Goal: Find specific page/section: Find specific page/section

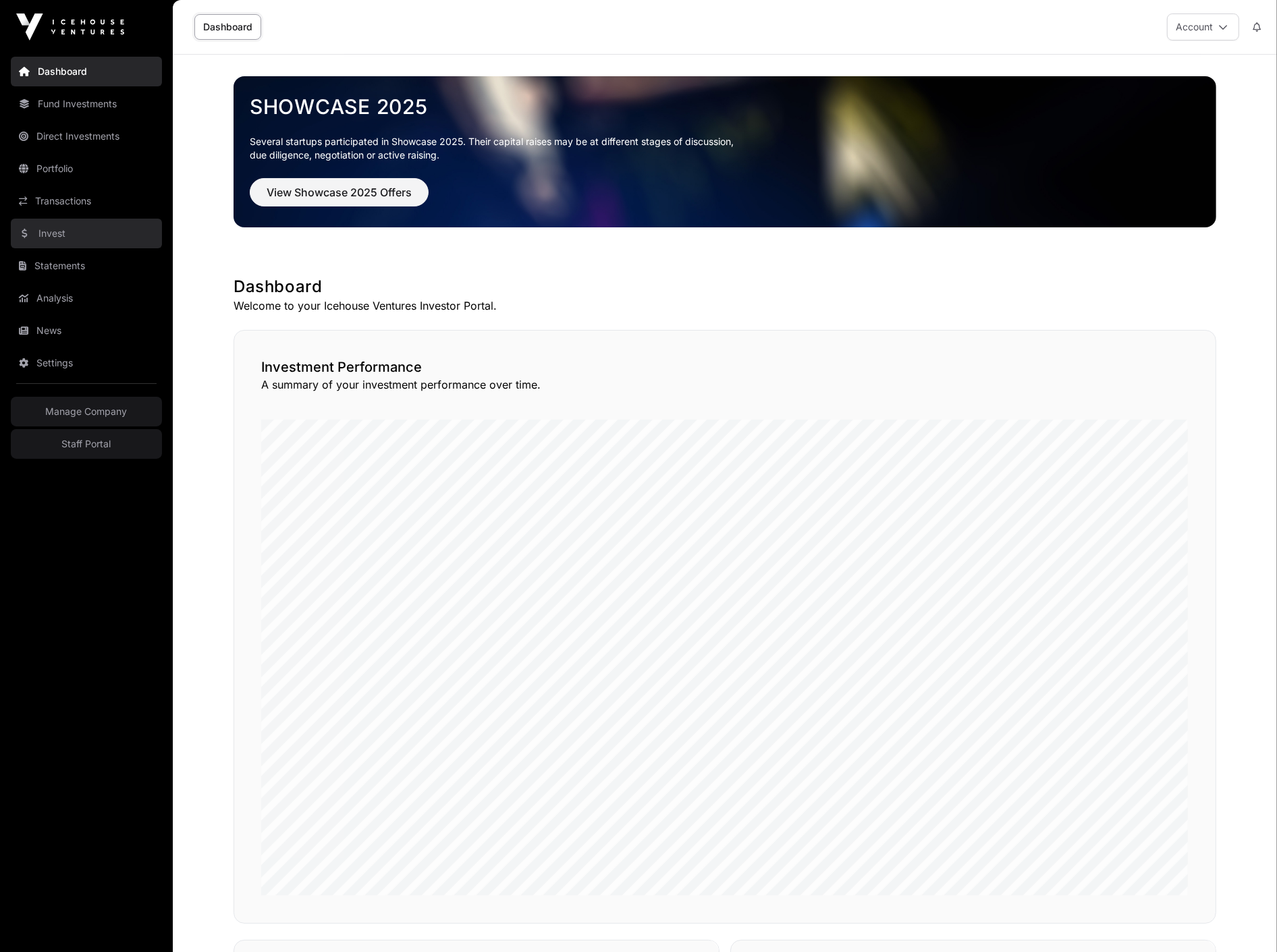
click at [45, 241] on link "Invest" at bounding box center [86, 233] width 151 height 30
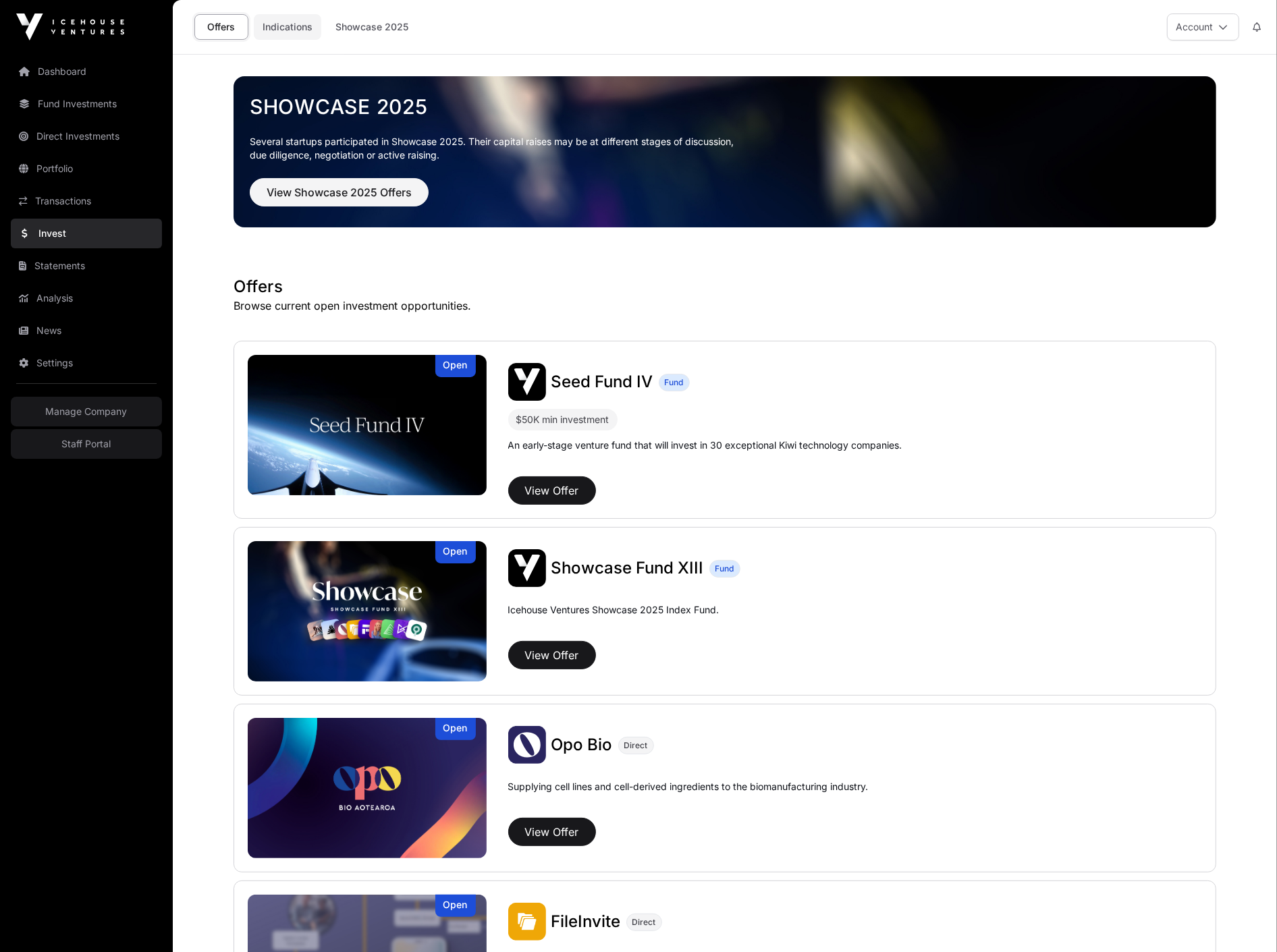
click at [264, 34] on link "Indications" at bounding box center [287, 27] width 67 height 26
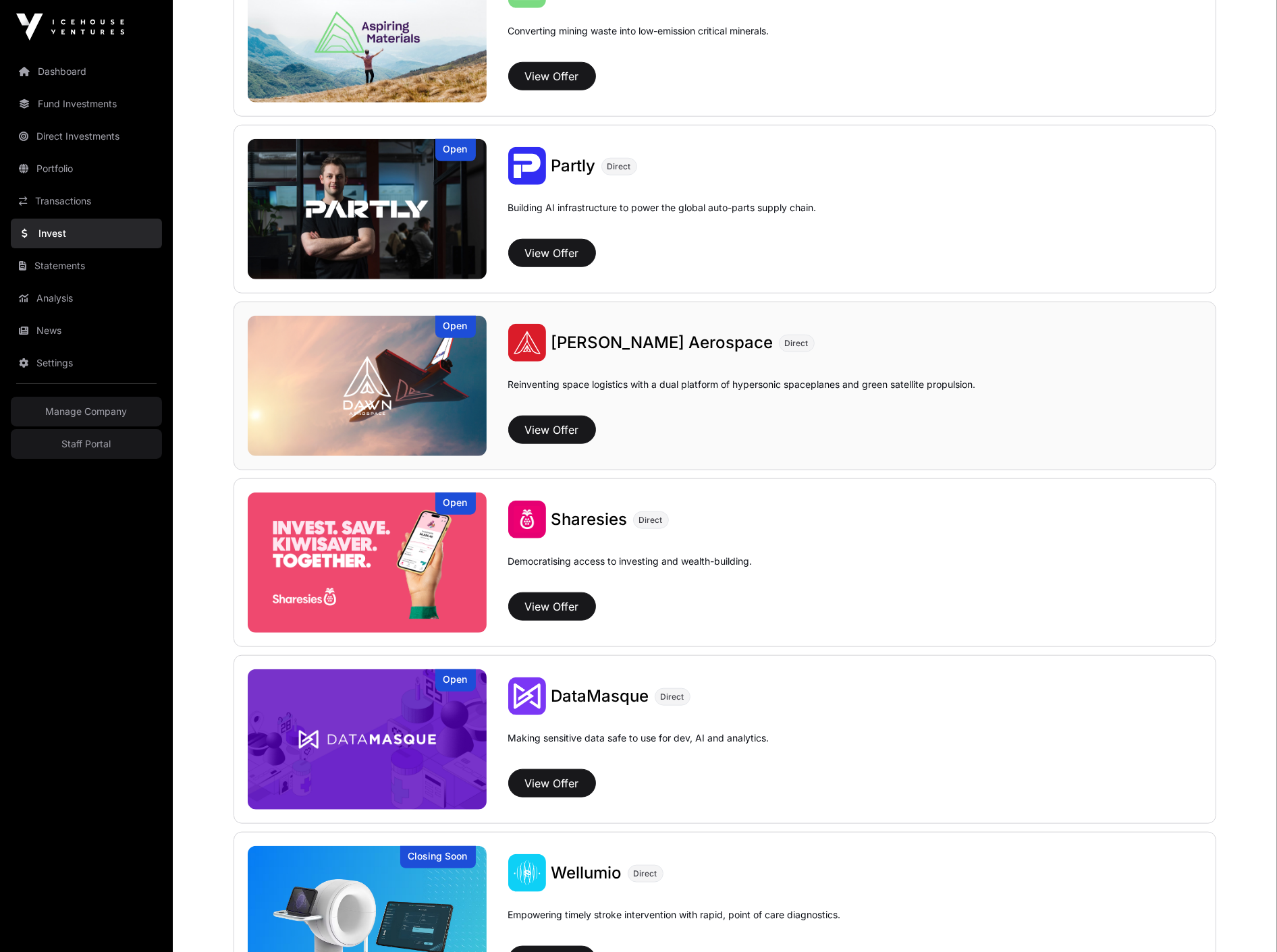
scroll to position [1449, 0]
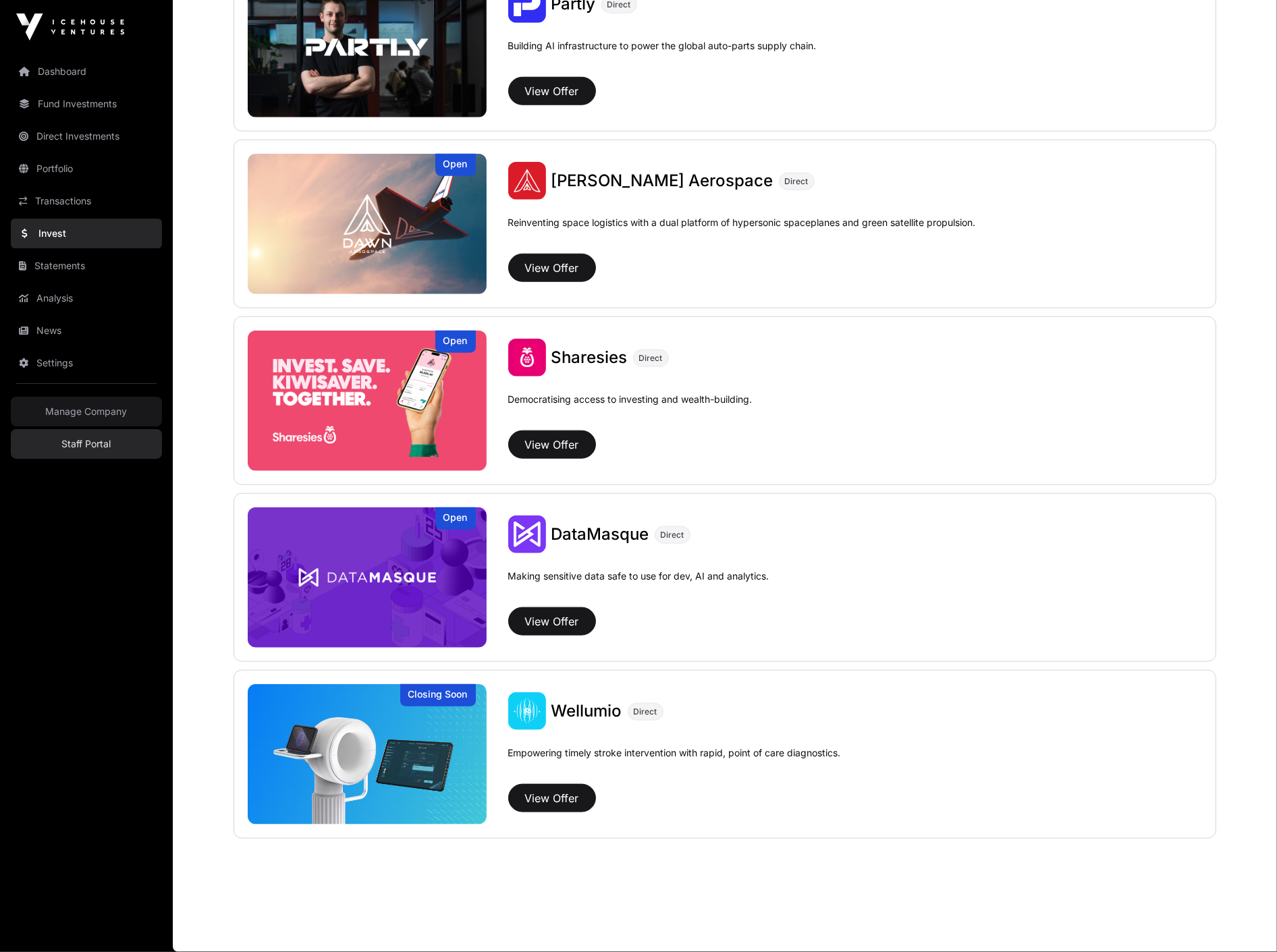
click at [98, 456] on link "Staff Portal" at bounding box center [86, 444] width 151 height 30
